Goal: Browse casually

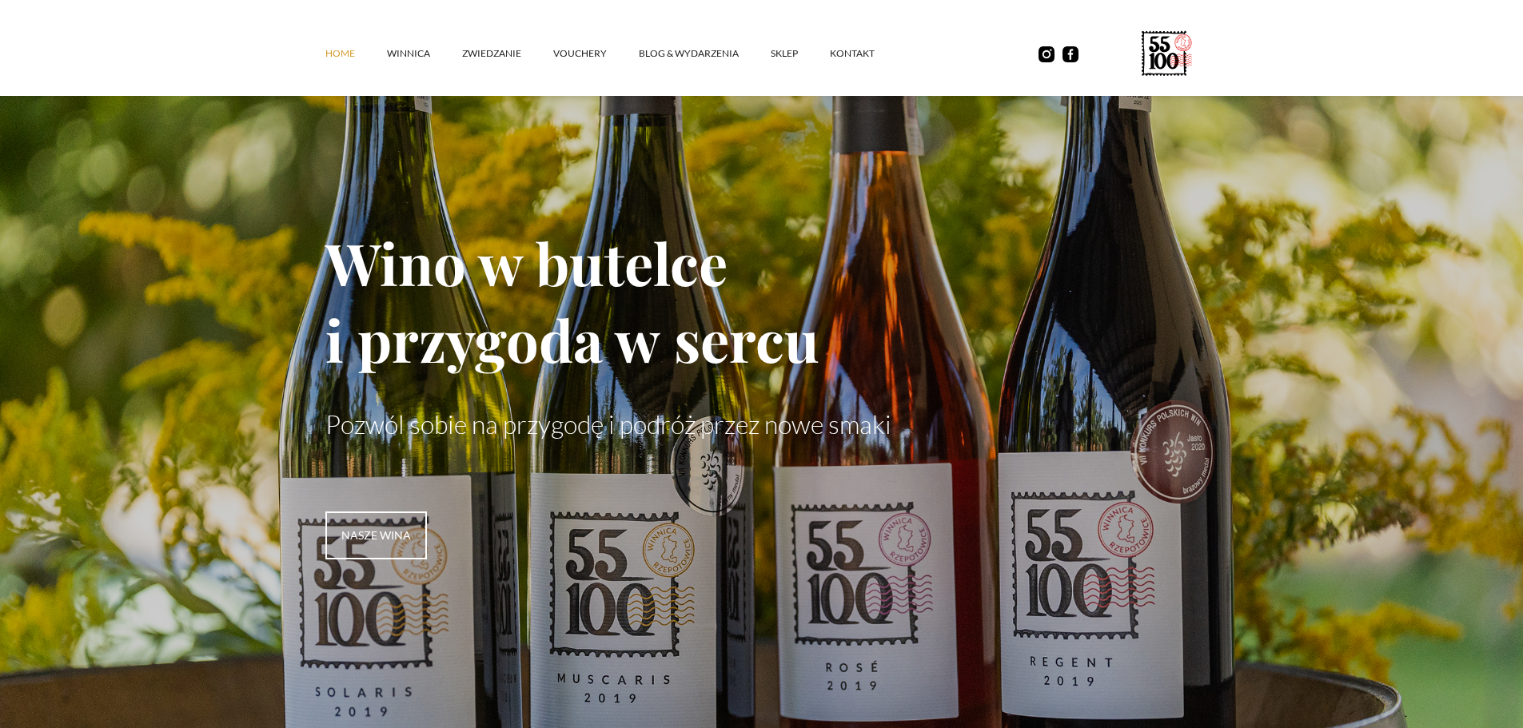
click at [1465, 377] on article "Wino w butelce i przygoda w sercu Pozwól sobie na przygodę i podróż przez nowe …" at bounding box center [761, 383] width 1523 height 767
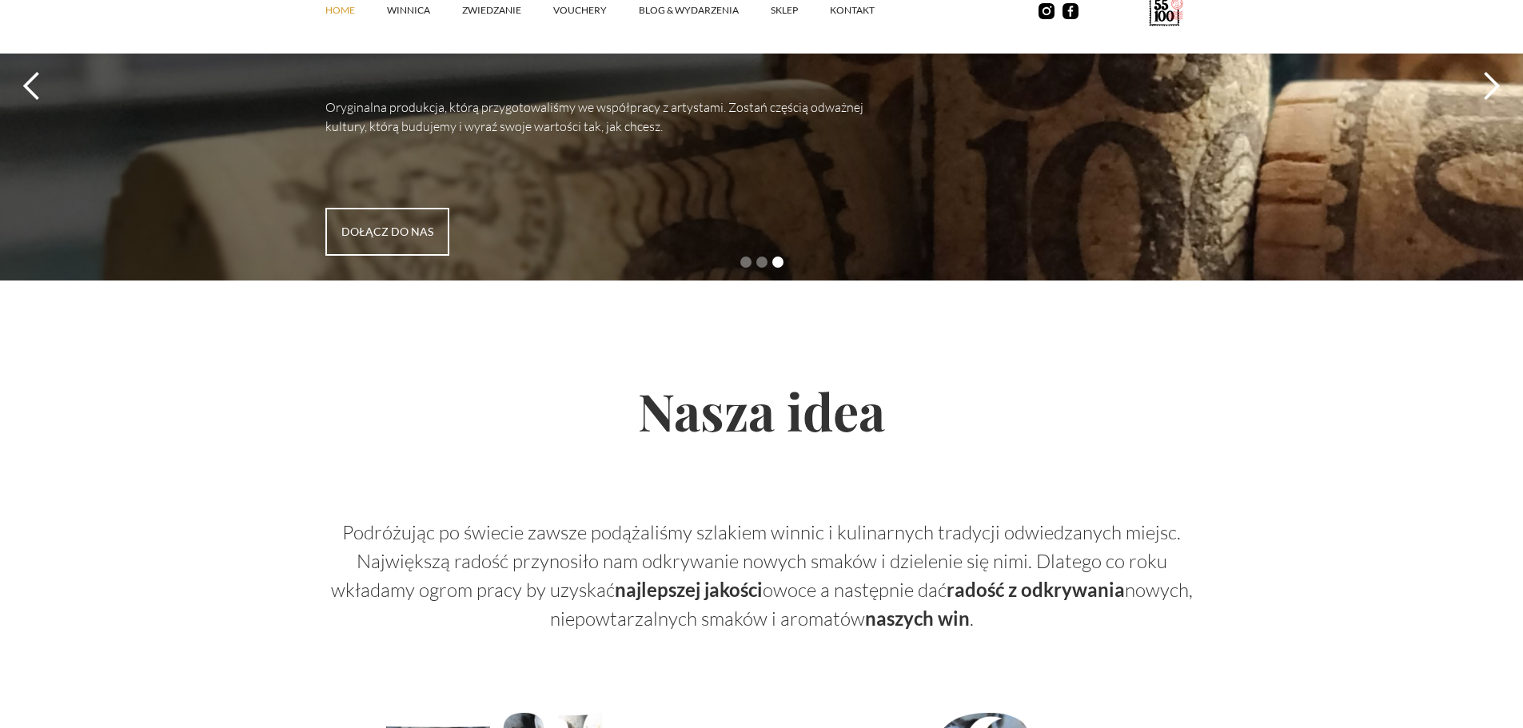
scroll to position [5036, 0]
